Goal: Transaction & Acquisition: Purchase product/service

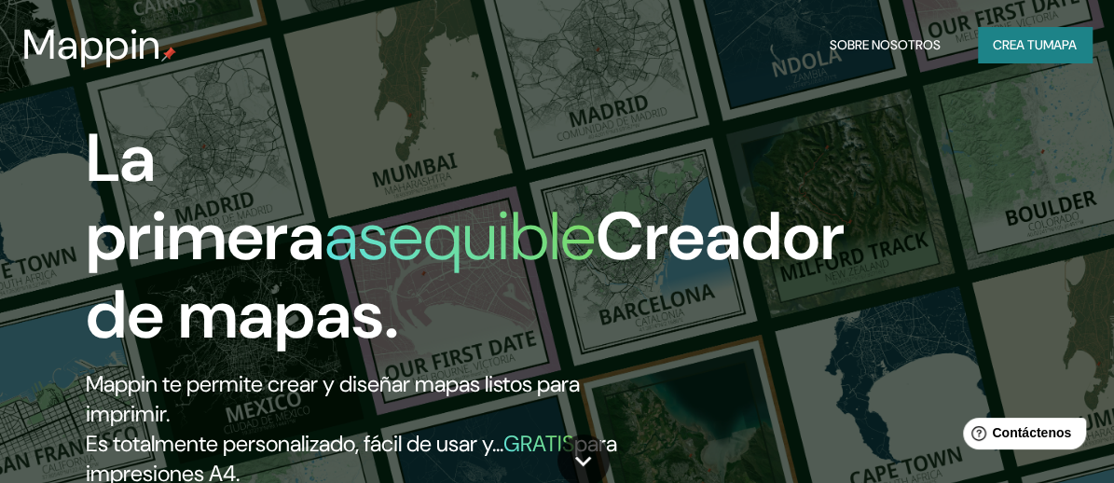
click at [1032, 45] on font "Crea tu" at bounding box center [1018, 44] width 50 height 17
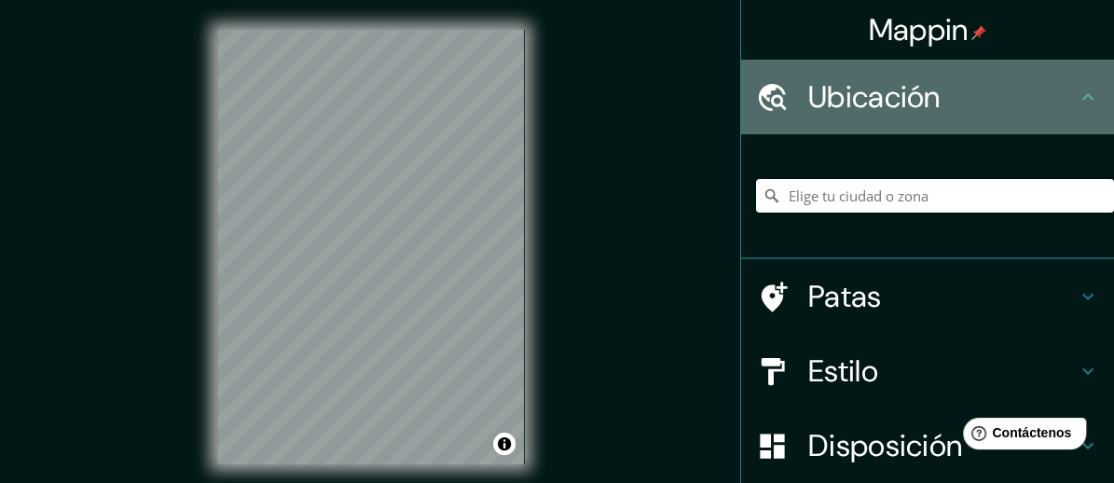
click at [1082, 95] on icon at bounding box center [1087, 96] width 11 height 7
click at [835, 95] on font "Ubicación" at bounding box center [874, 96] width 132 height 39
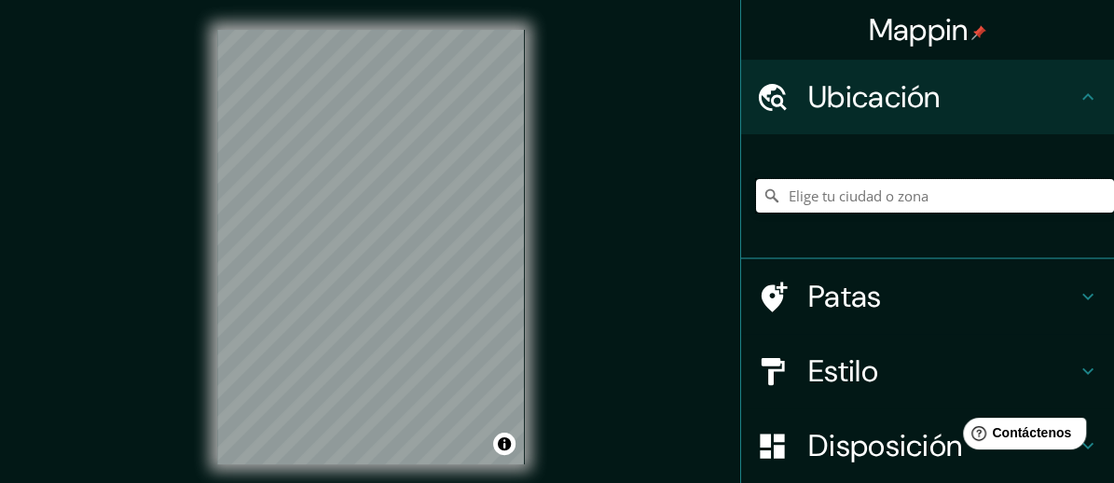
click at [822, 193] on input "Elige tu ciudad o zona" at bounding box center [935, 196] width 358 height 34
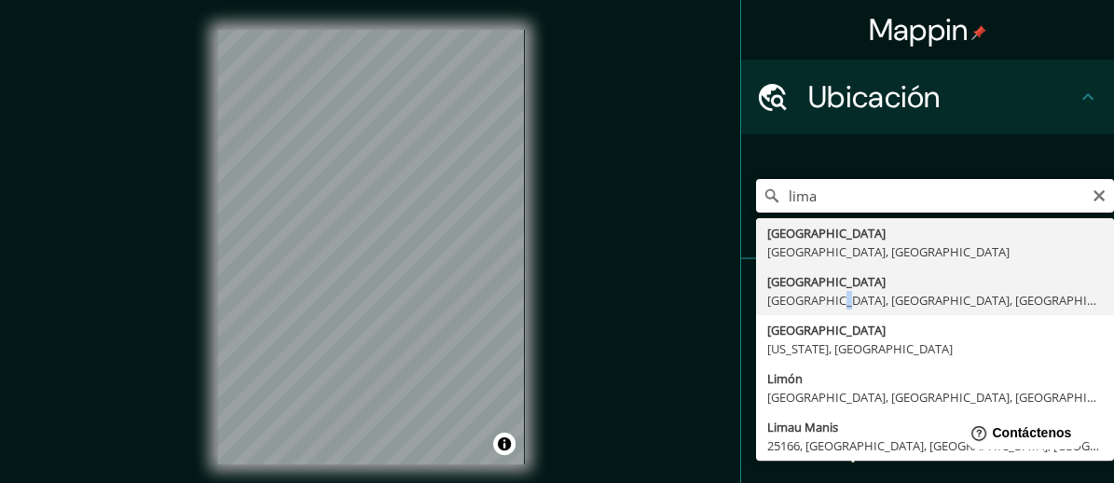
type input "[GEOGRAPHIC_DATA], [GEOGRAPHIC_DATA], [GEOGRAPHIC_DATA], [GEOGRAPHIC_DATA]"
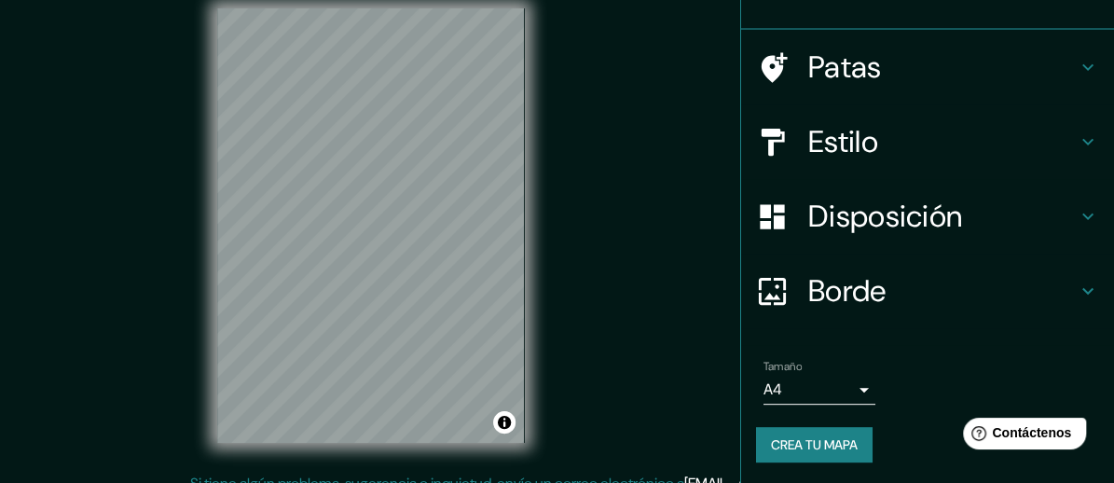
scroll to position [41, 0]
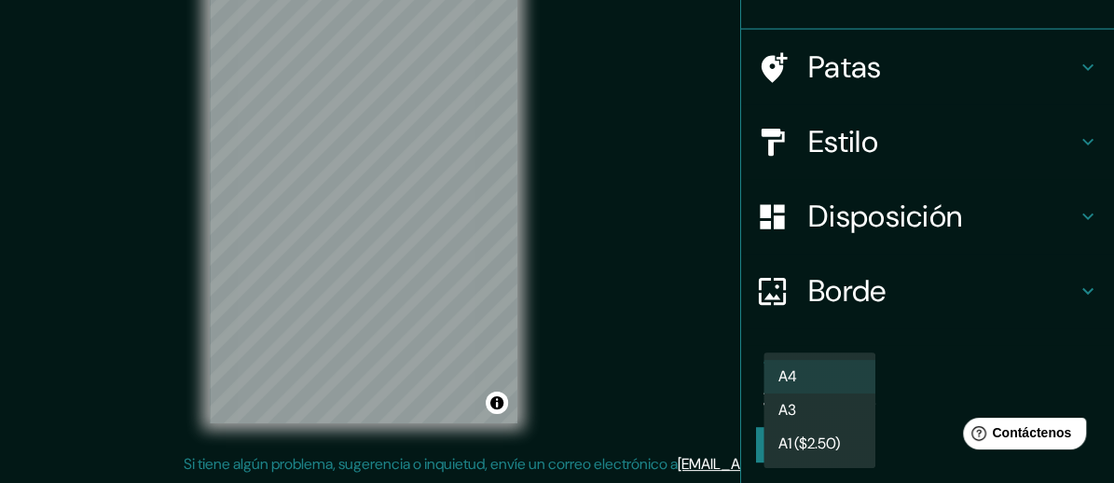
click at [848, 388] on body "Mappin Ubicación [GEOGRAPHIC_DATA], [GEOGRAPHIC_DATA], [GEOGRAPHIC_DATA], [GEOG…" at bounding box center [557, 200] width 1114 height 483
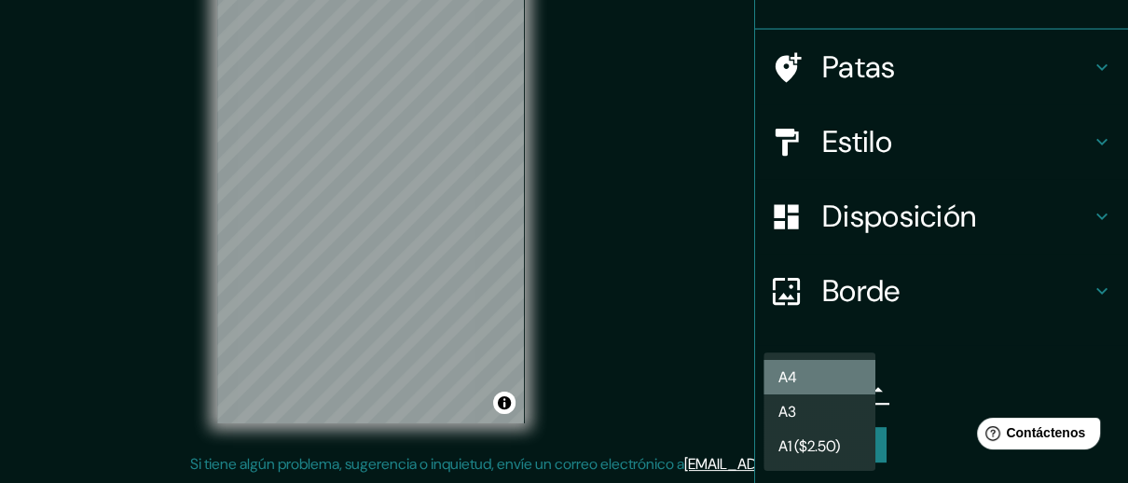
click at [848, 387] on li "A4" at bounding box center [819, 377] width 112 height 34
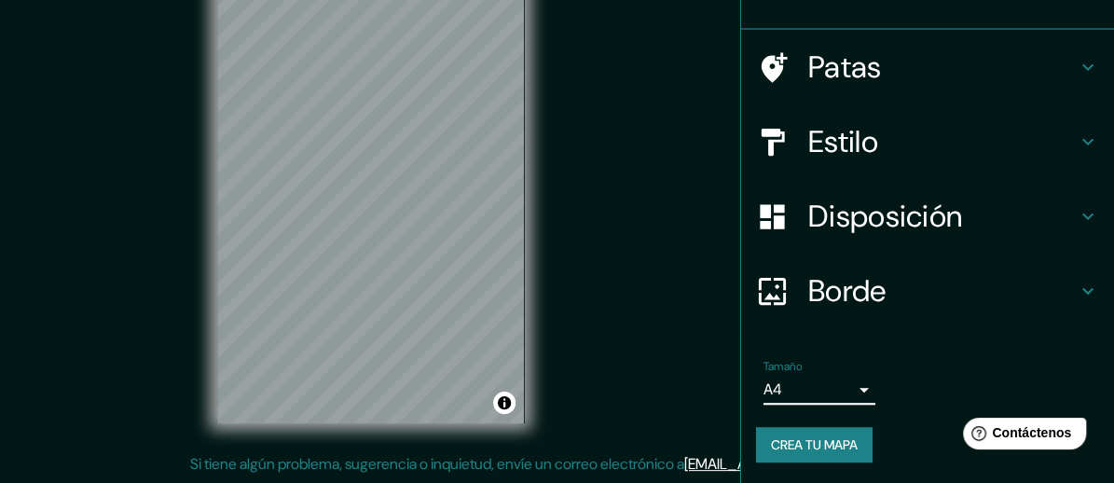
click at [1077, 62] on icon at bounding box center [1088, 67] width 22 height 22
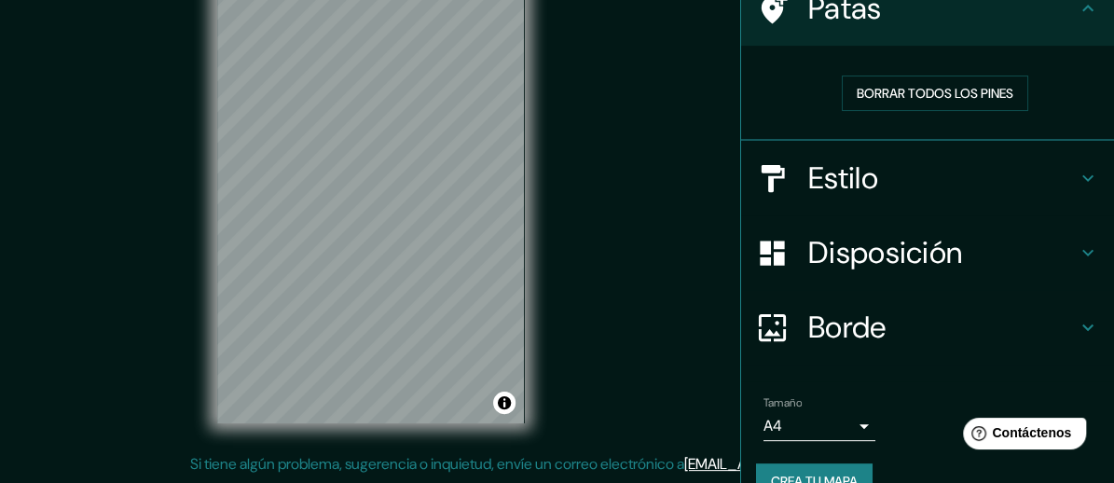
scroll to position [136, 0]
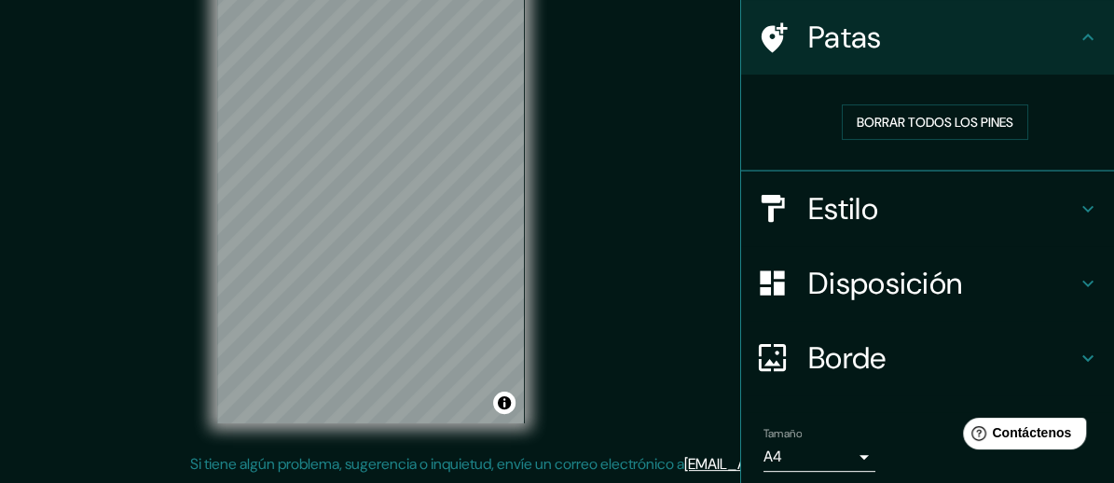
click at [1082, 34] on icon at bounding box center [1087, 37] width 11 height 7
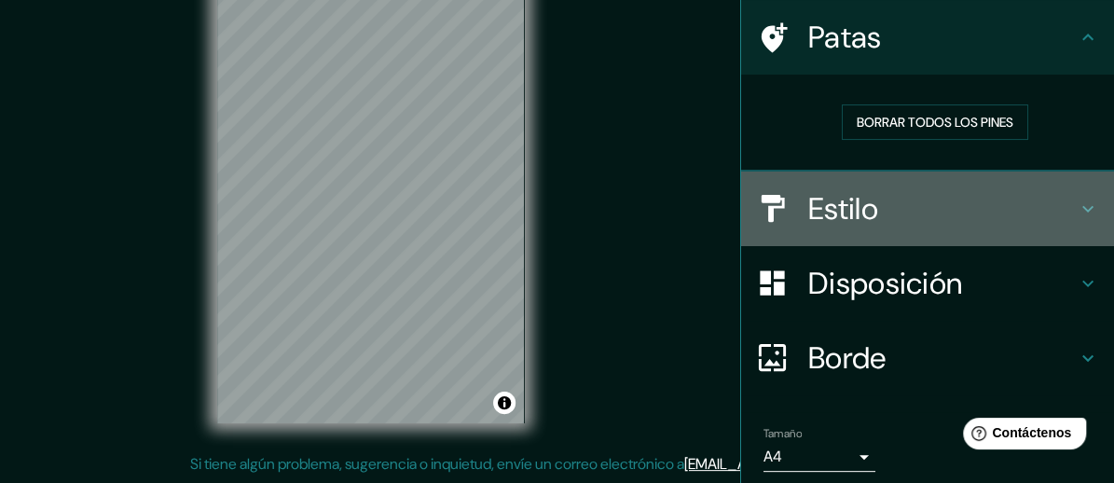
click at [1082, 208] on icon at bounding box center [1087, 208] width 11 height 7
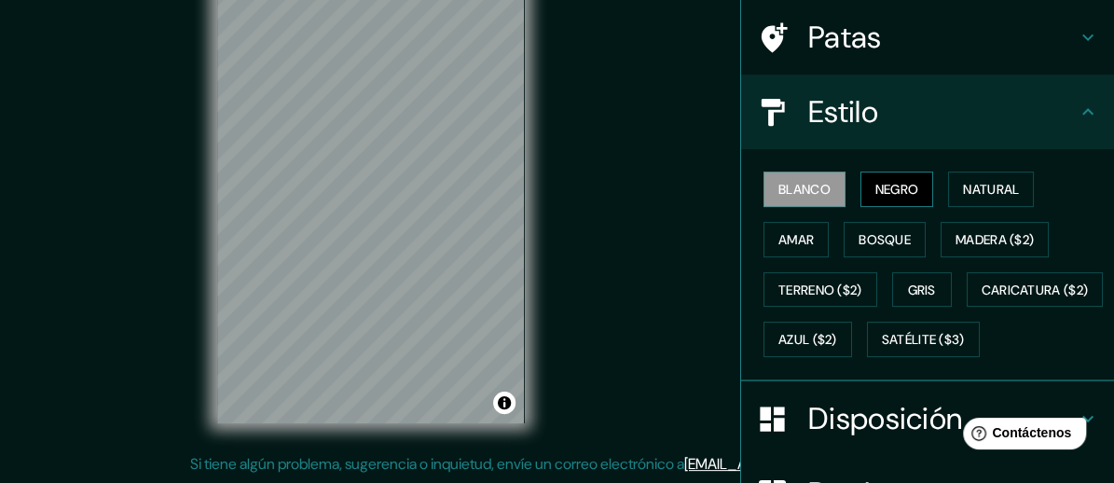
click at [875, 191] on font "Negro" at bounding box center [897, 189] width 44 height 17
click at [806, 184] on font "Blanco" at bounding box center [804, 189] width 52 height 17
click at [985, 191] on font "Natural" at bounding box center [991, 189] width 56 height 17
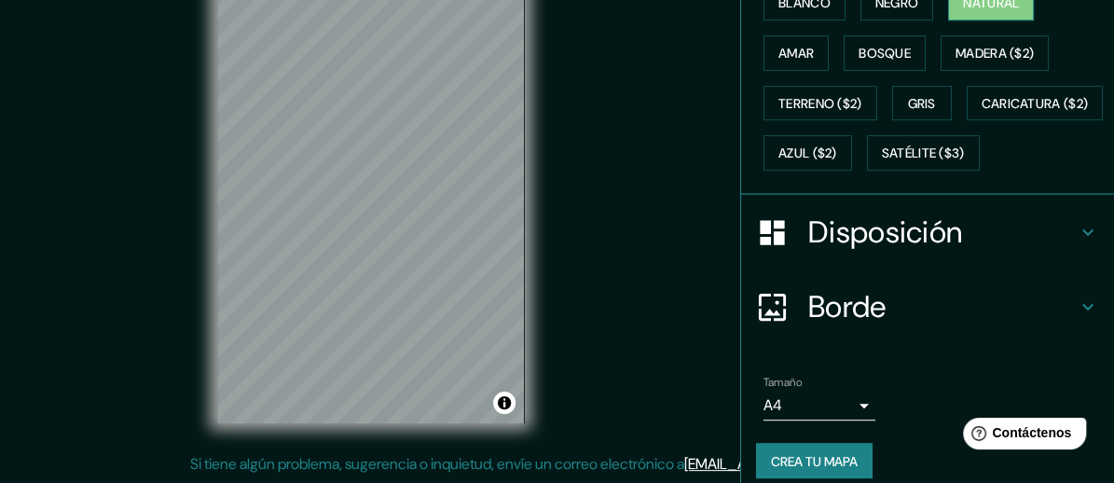
scroll to position [387, 0]
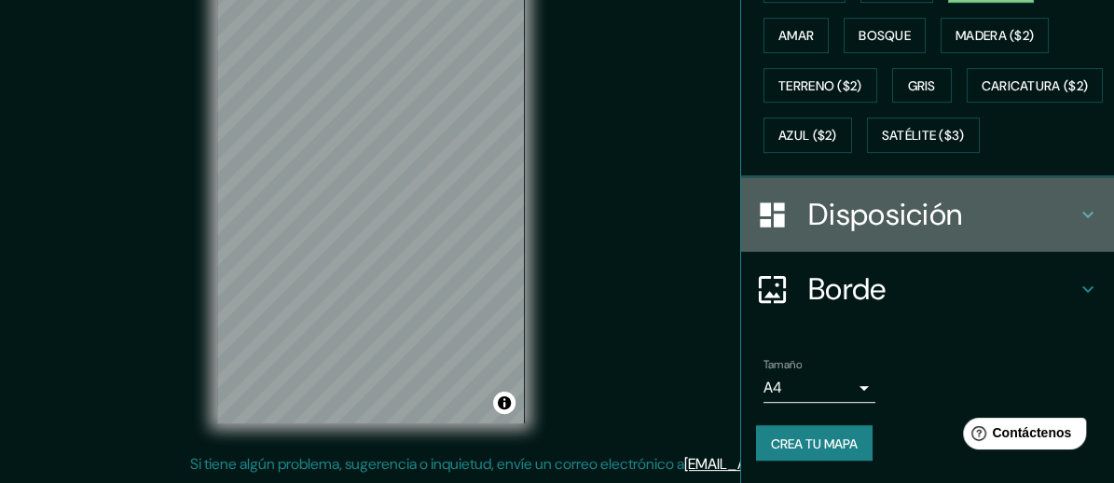
click at [1077, 212] on icon at bounding box center [1088, 214] width 22 height 22
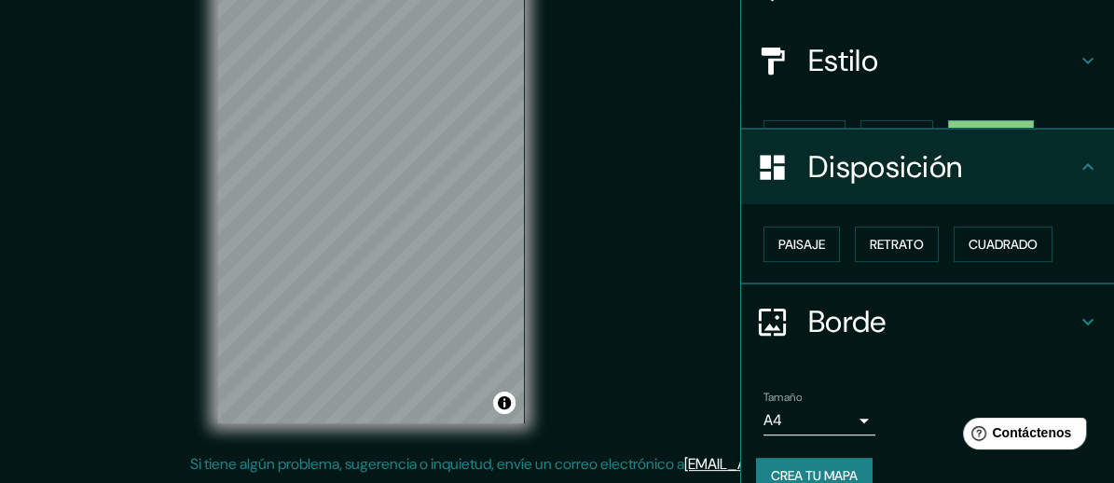
scroll to position [187, 0]
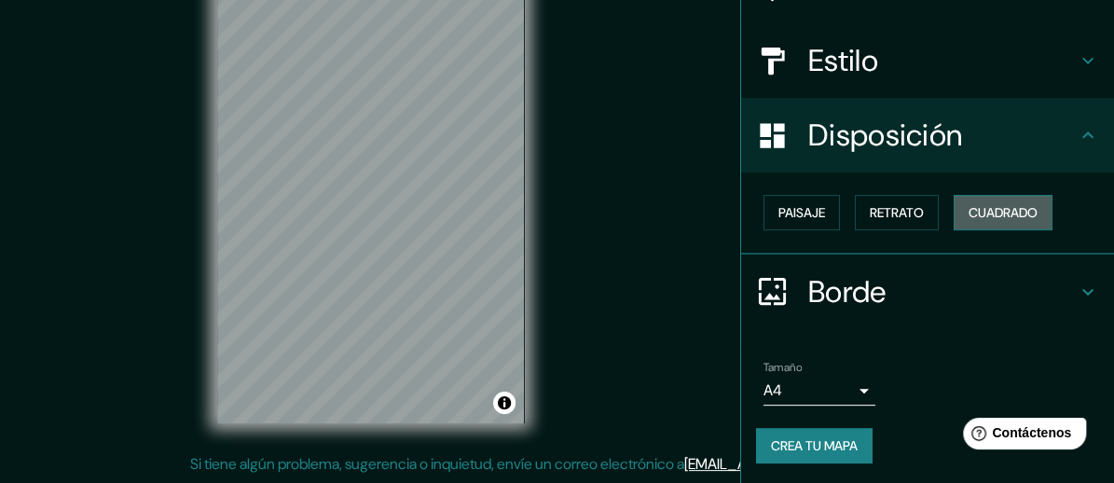
click at [989, 214] on font "Cuadrado" at bounding box center [1003, 212] width 69 height 17
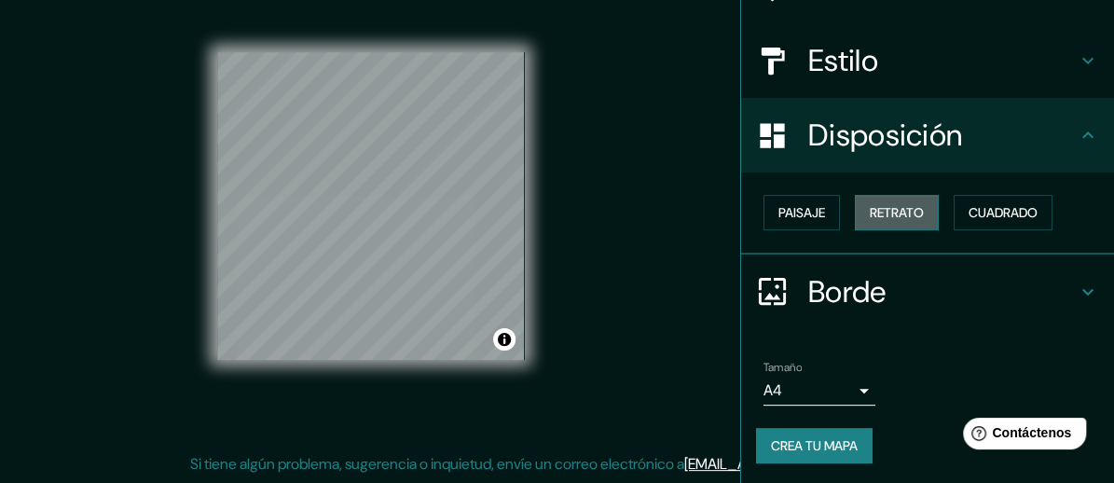
click at [881, 206] on font "Retrato" at bounding box center [897, 212] width 54 height 17
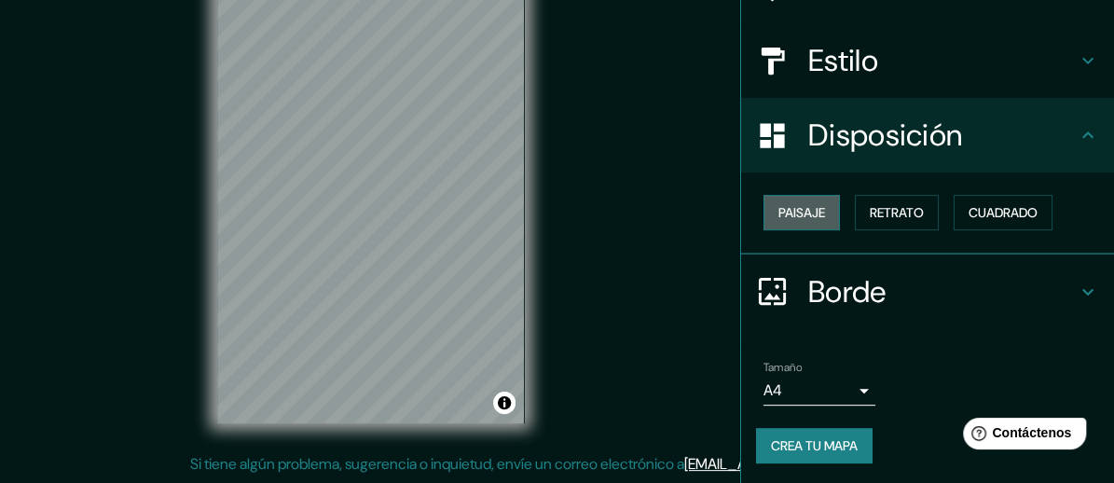
click at [793, 208] on font "Paisaje" at bounding box center [801, 212] width 47 height 17
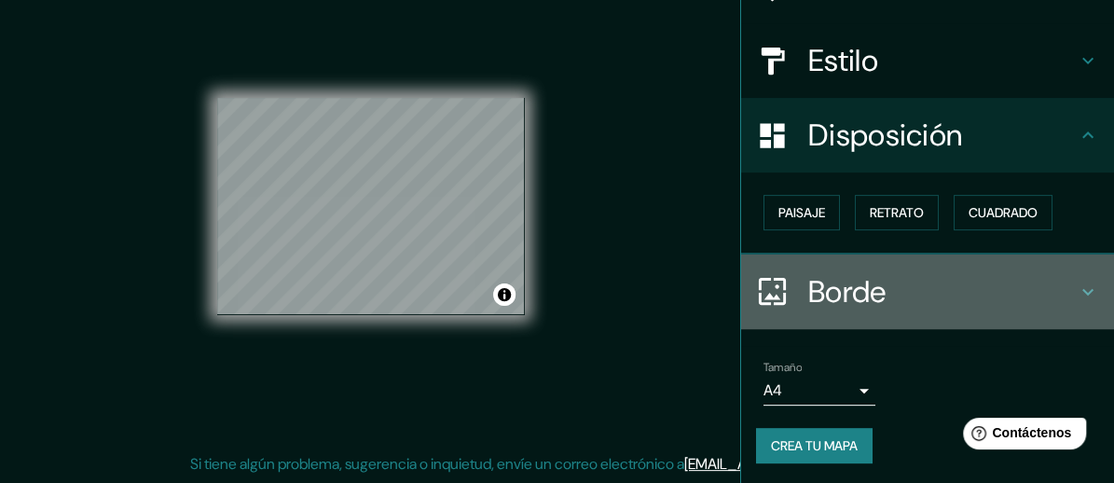
click at [1082, 288] on icon at bounding box center [1087, 291] width 11 height 7
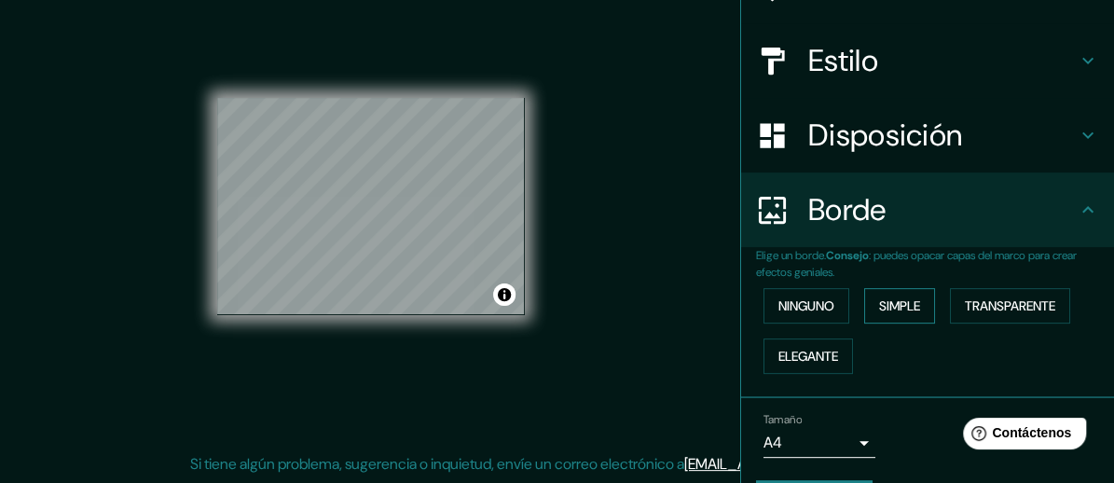
click at [883, 305] on font "Simple" at bounding box center [899, 305] width 41 height 17
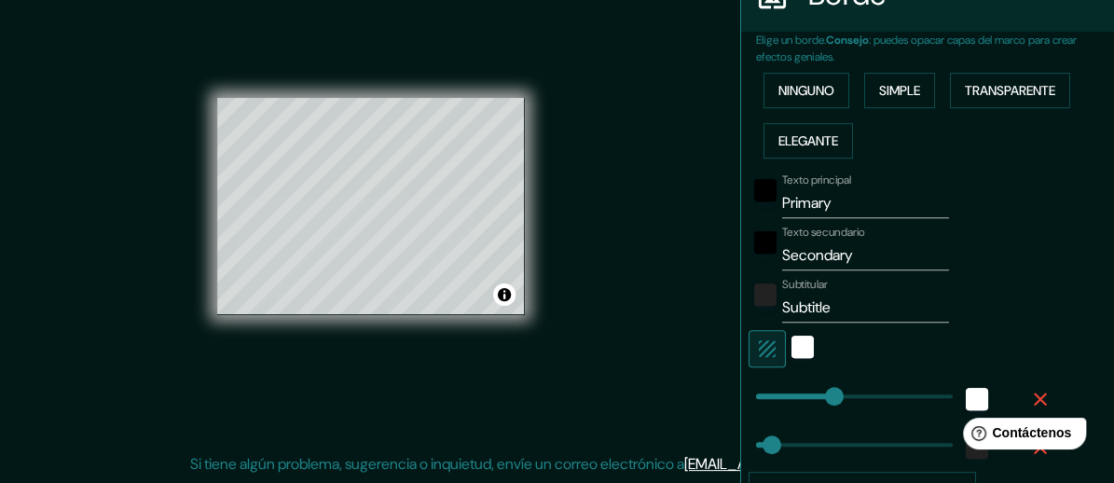
scroll to position [467, 0]
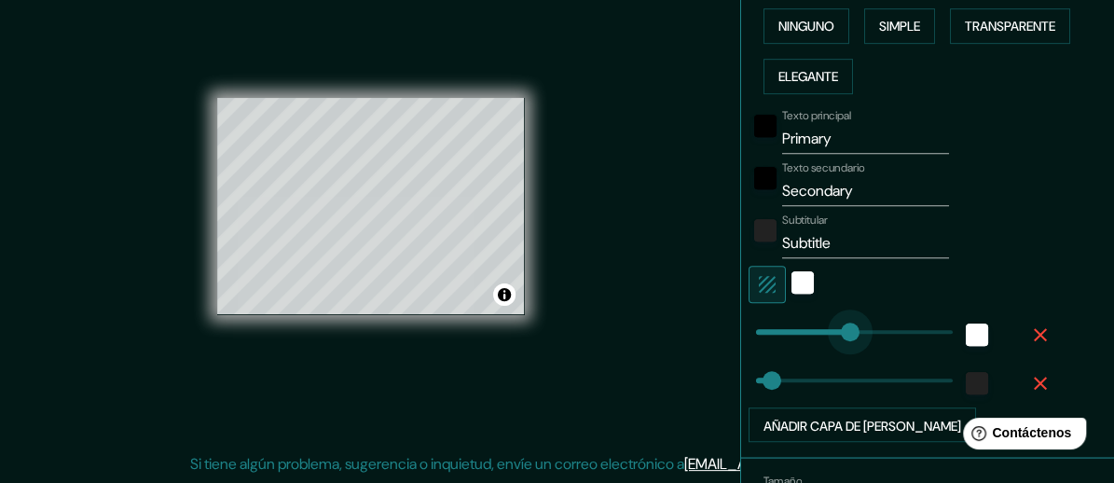
type input "185"
drag, startPoint x: 822, startPoint y: 331, endPoint x: 852, endPoint y: 346, distance: 33.4
type input "174"
drag, startPoint x: 756, startPoint y: 381, endPoint x: 845, endPoint y: 392, distance: 90.1
type input "185"
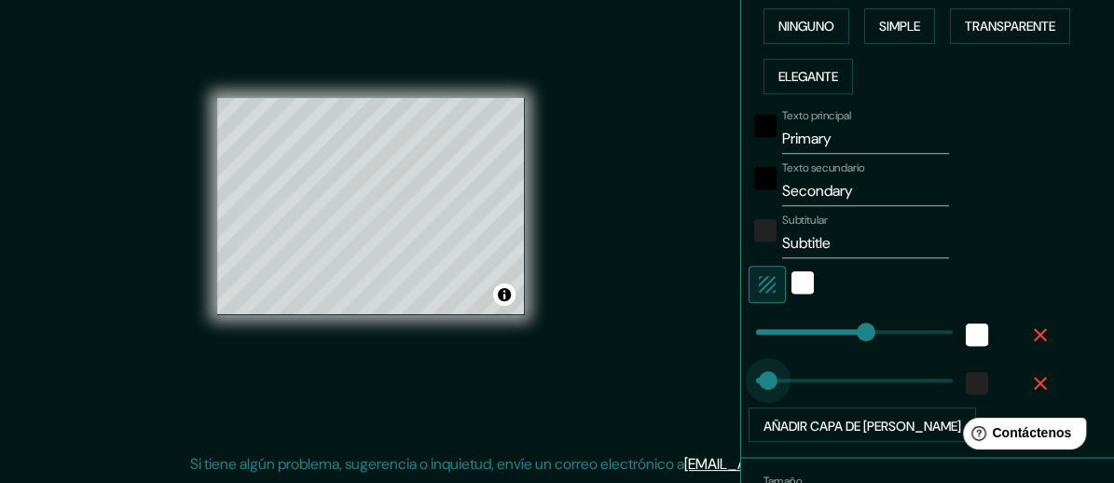
type input "15"
drag, startPoint x: 845, startPoint y: 386, endPoint x: 750, endPoint y: 381, distance: 95.2
type input "0"
drag, startPoint x: 850, startPoint y: 326, endPoint x: 738, endPoint y: 322, distance: 112.0
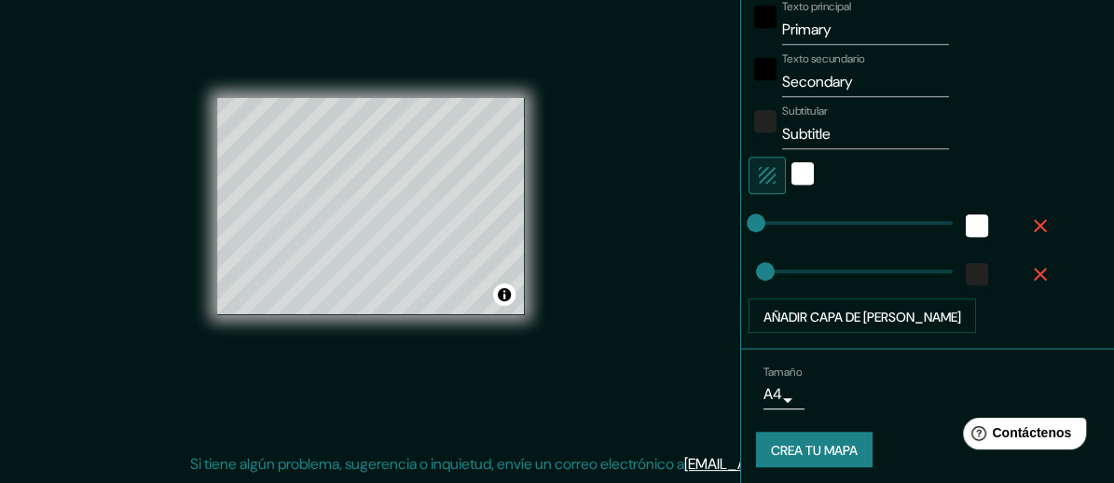
scroll to position [580, 0]
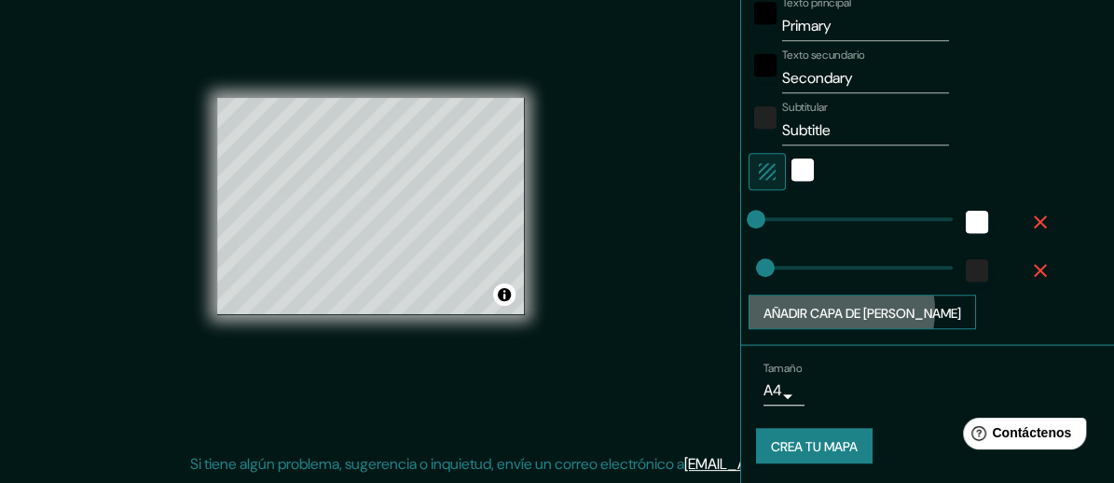
click at [817, 309] on font "Añadir capa de [PERSON_NAME]" at bounding box center [862, 312] width 198 height 17
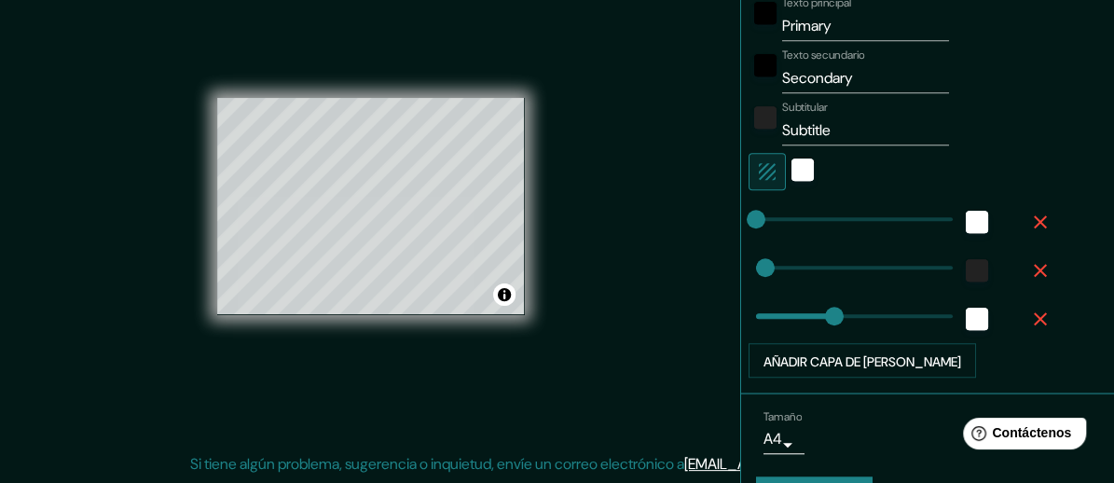
type input "132"
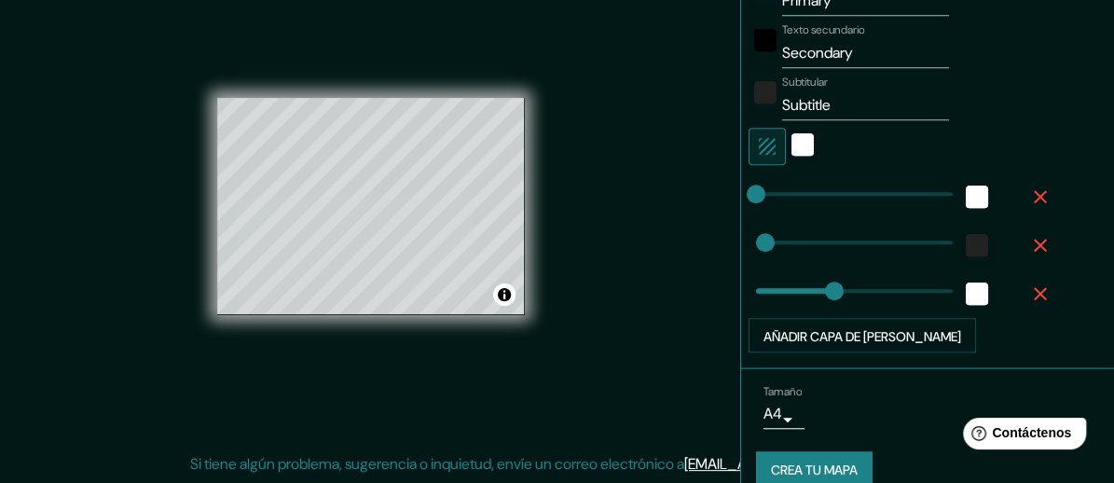
scroll to position [628, 0]
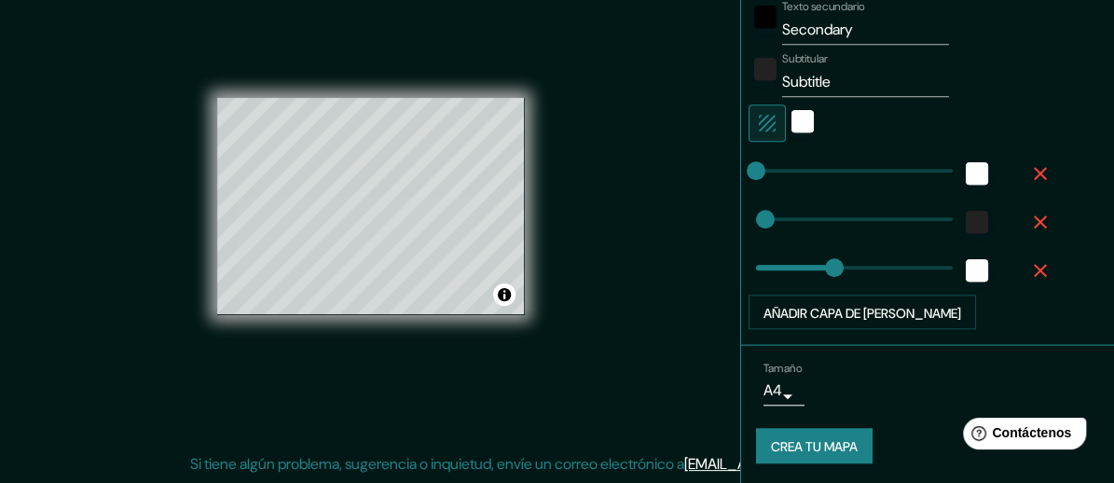
click at [774, 392] on body "Mappin Ubicación [GEOGRAPHIC_DATA], [GEOGRAPHIC_DATA], [GEOGRAPHIC_DATA], [GEOG…" at bounding box center [557, 200] width 1114 height 483
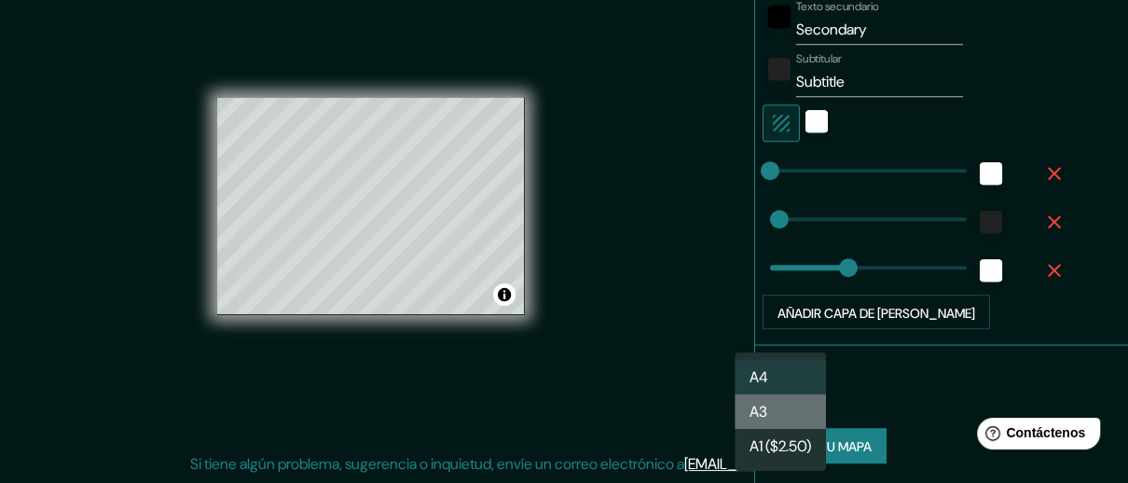
click at [765, 410] on font "A3" at bounding box center [758, 412] width 18 height 20
type input "a4"
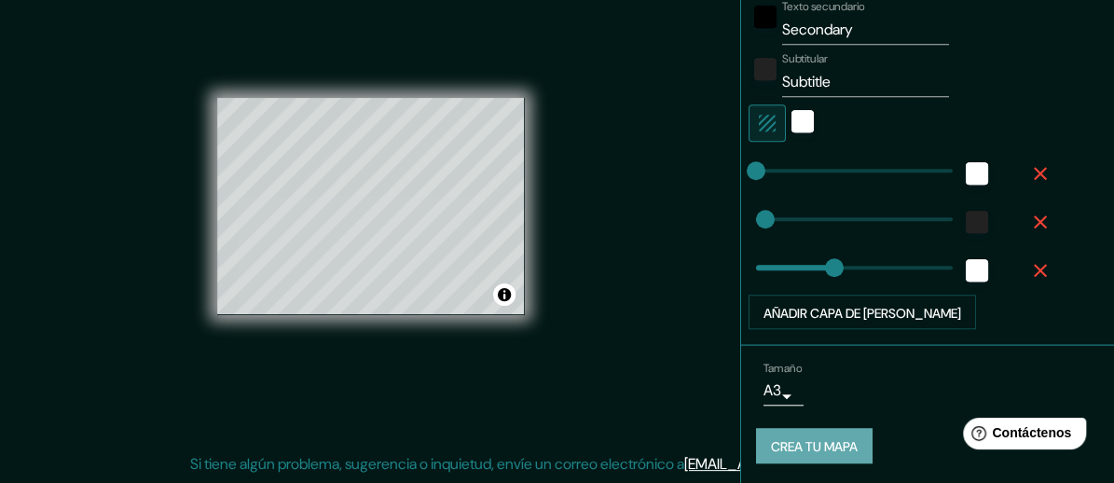
click at [795, 441] on font "Crea tu mapa" at bounding box center [814, 446] width 87 height 17
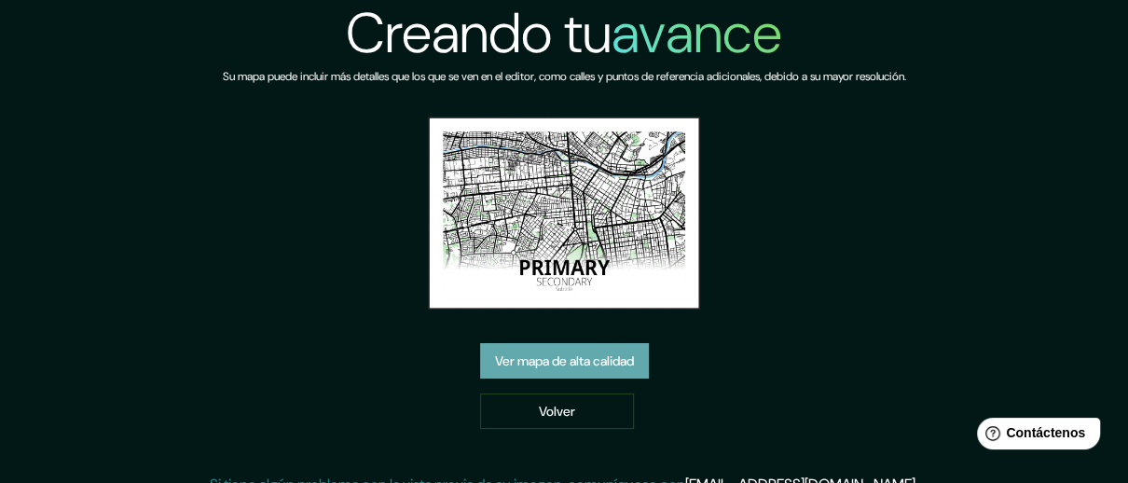
click at [570, 352] on font "Ver mapa de alta calidad" at bounding box center [564, 360] width 139 height 17
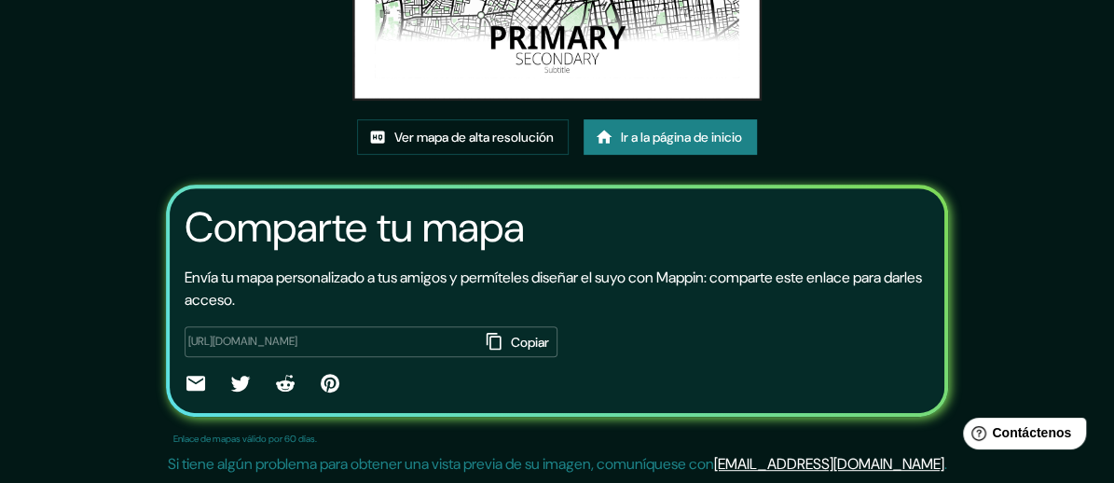
scroll to position [274, 0]
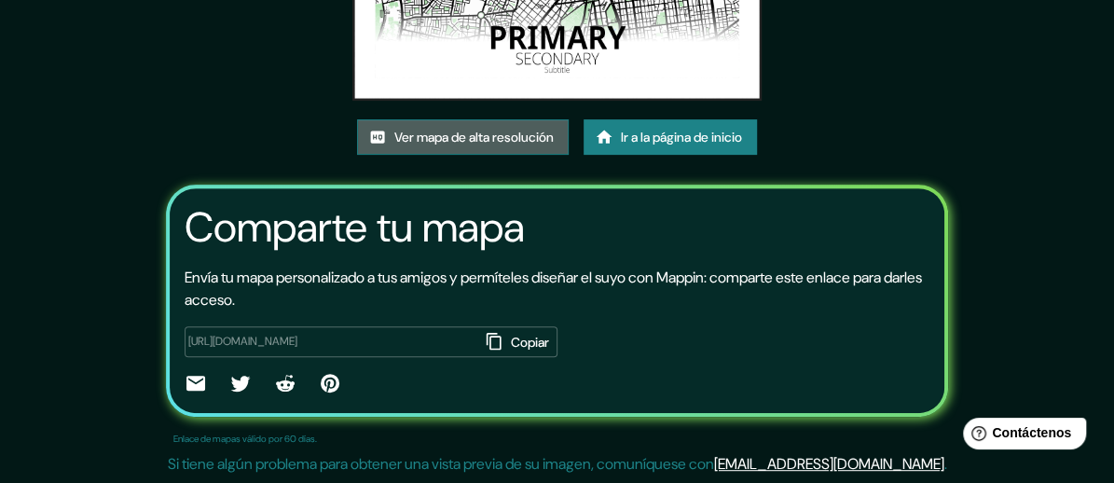
click at [455, 130] on font "Ver mapa de alta resolución" at bounding box center [473, 137] width 159 height 17
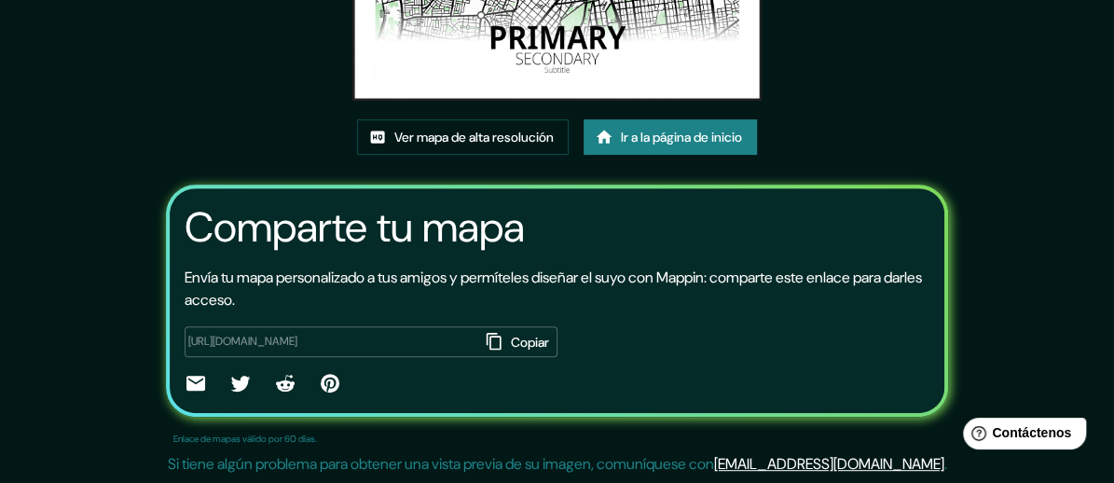
click at [674, 130] on font "Ir a la página de inicio" at bounding box center [681, 137] width 121 height 17
